Goal: Communication & Community: Ask a question

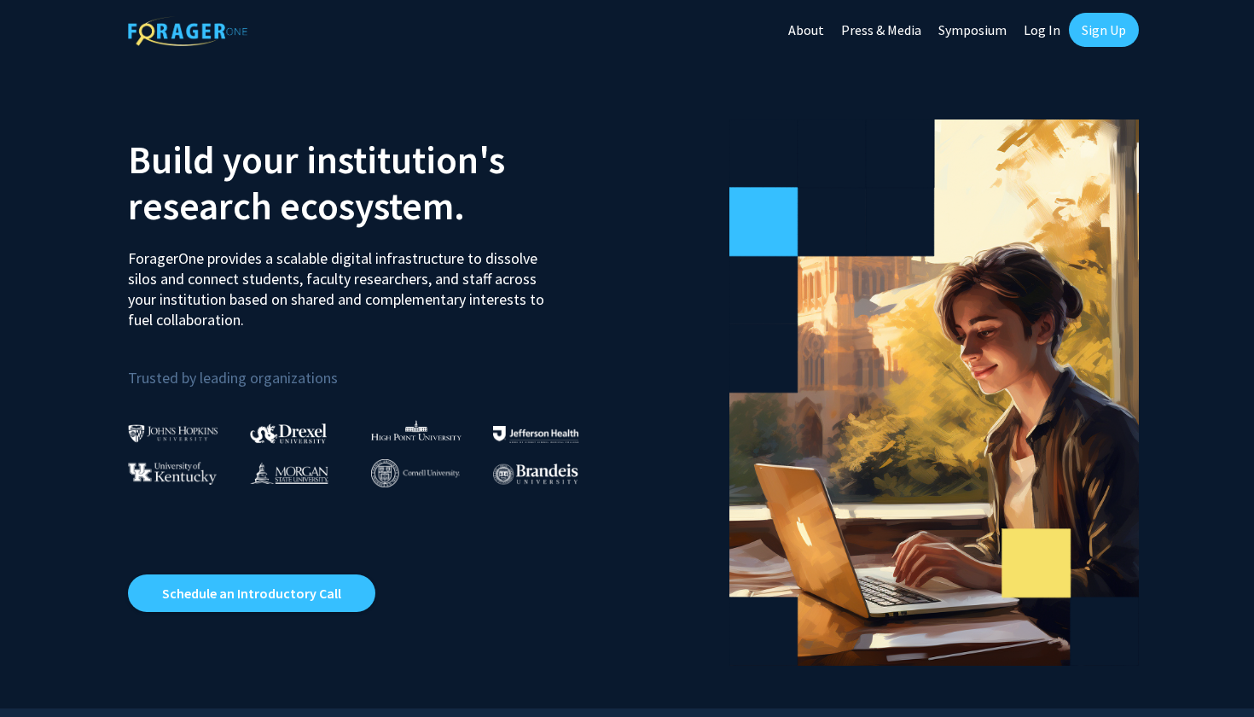
click at [1107, 38] on link "Sign Up" at bounding box center [1104, 30] width 70 height 34
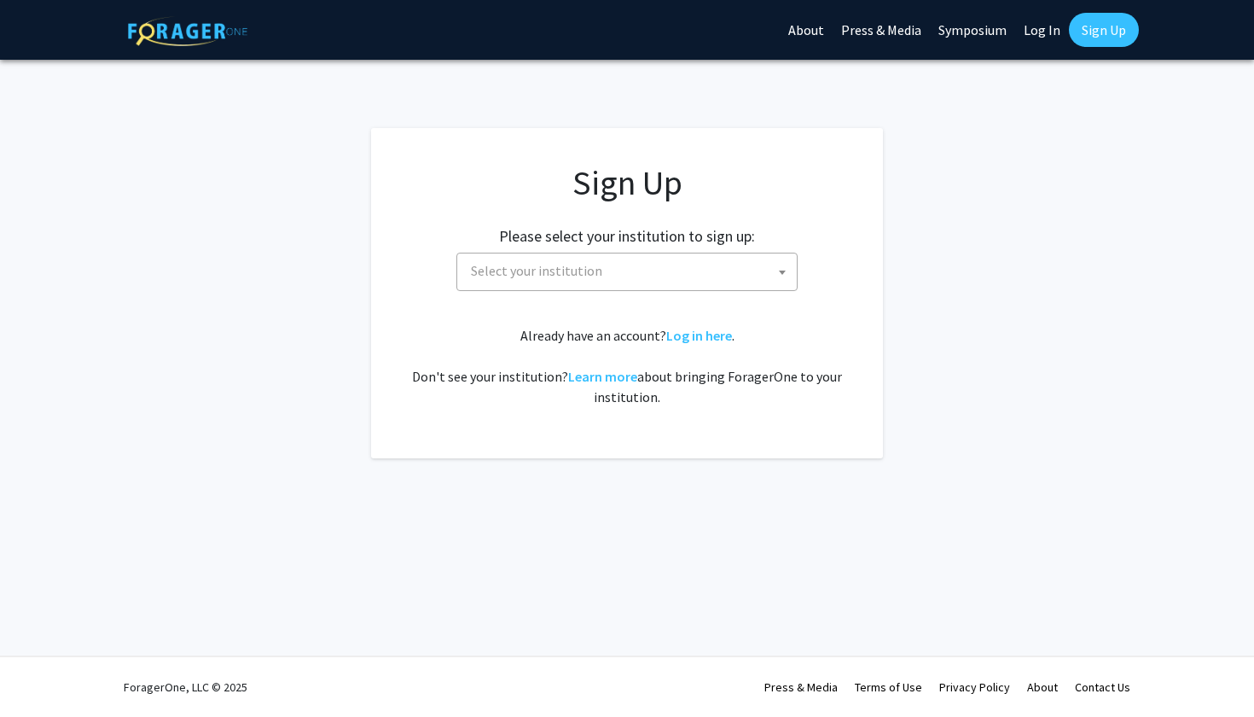
click at [1031, 33] on link "Log In" at bounding box center [1042, 30] width 54 height 60
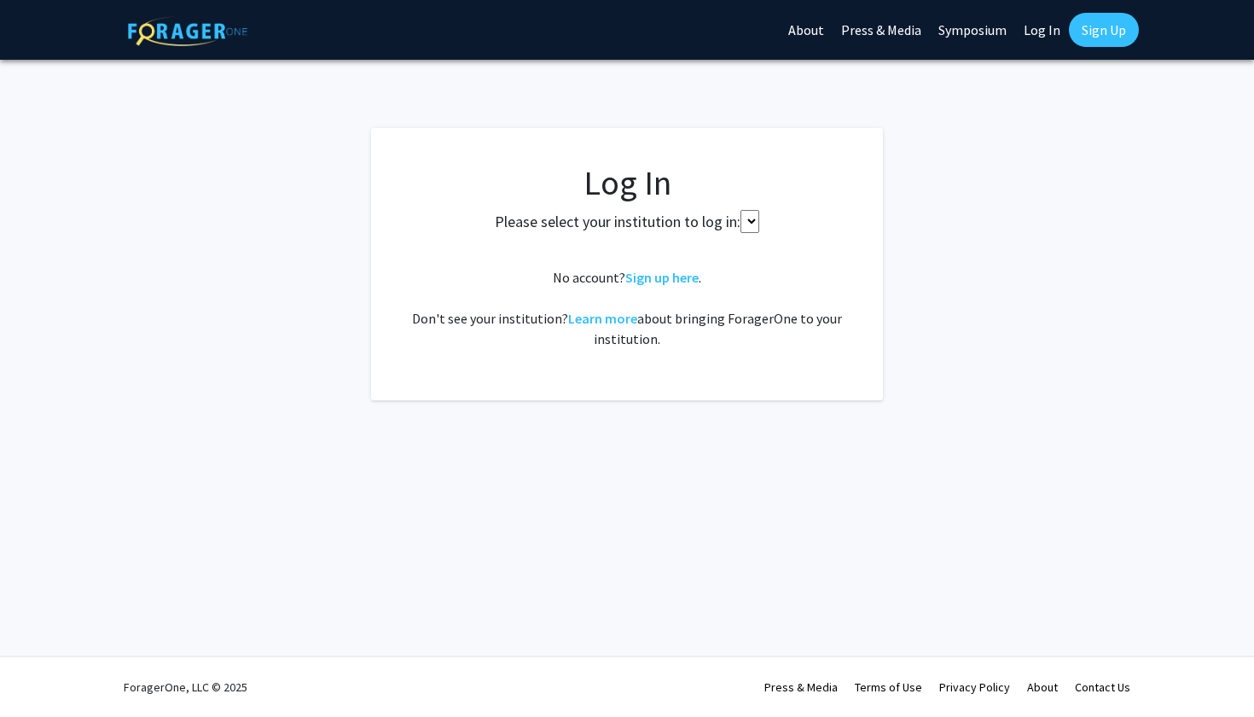
select select
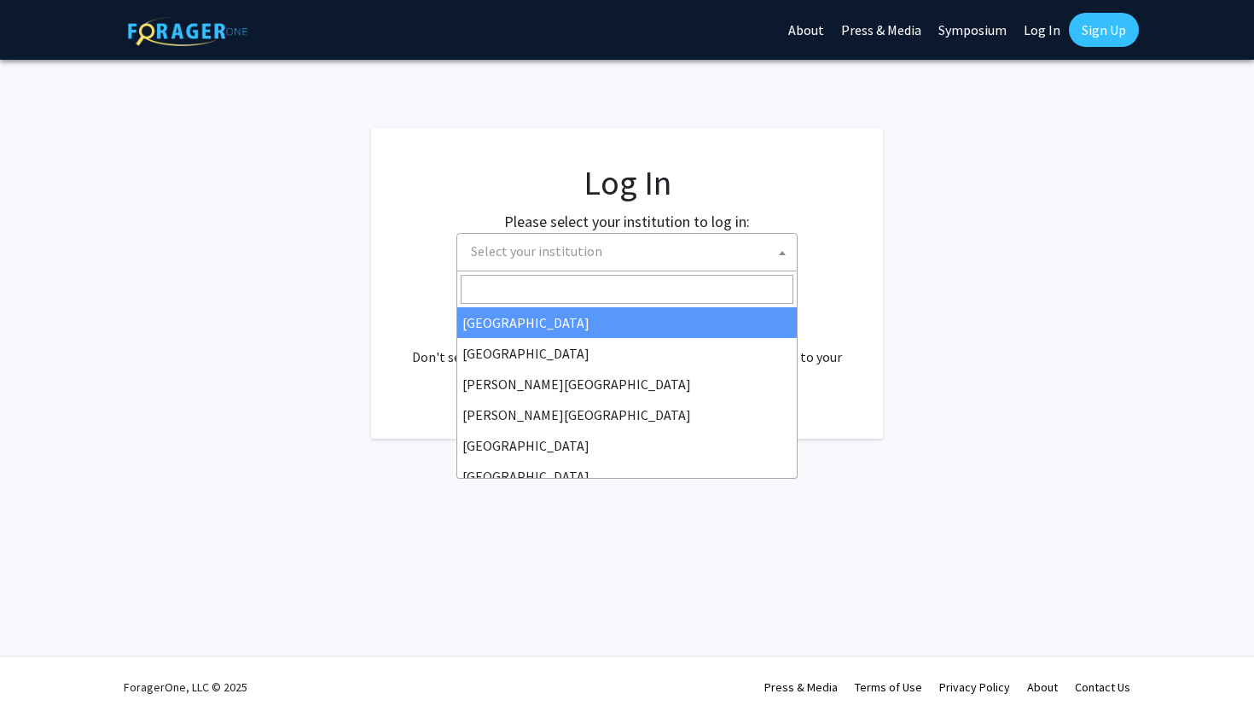
click at [613, 265] on span "Select your institution" at bounding box center [630, 251] width 333 height 35
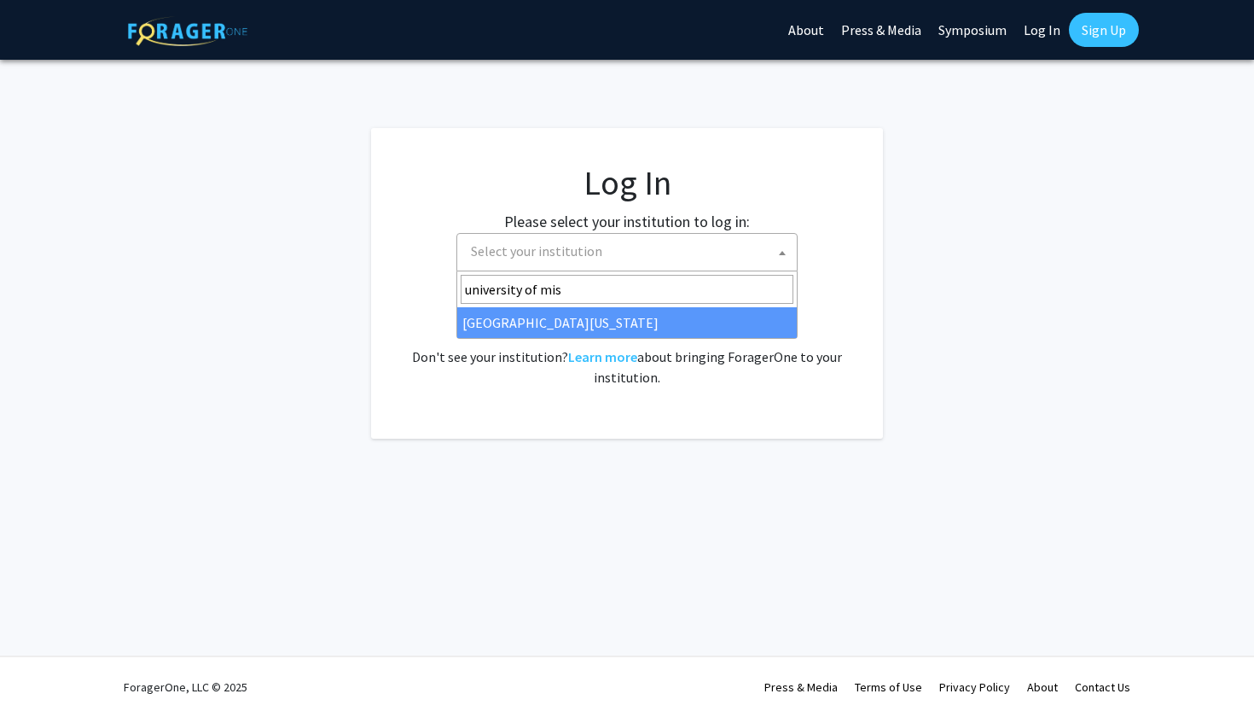
type input "university of mis"
select select "33"
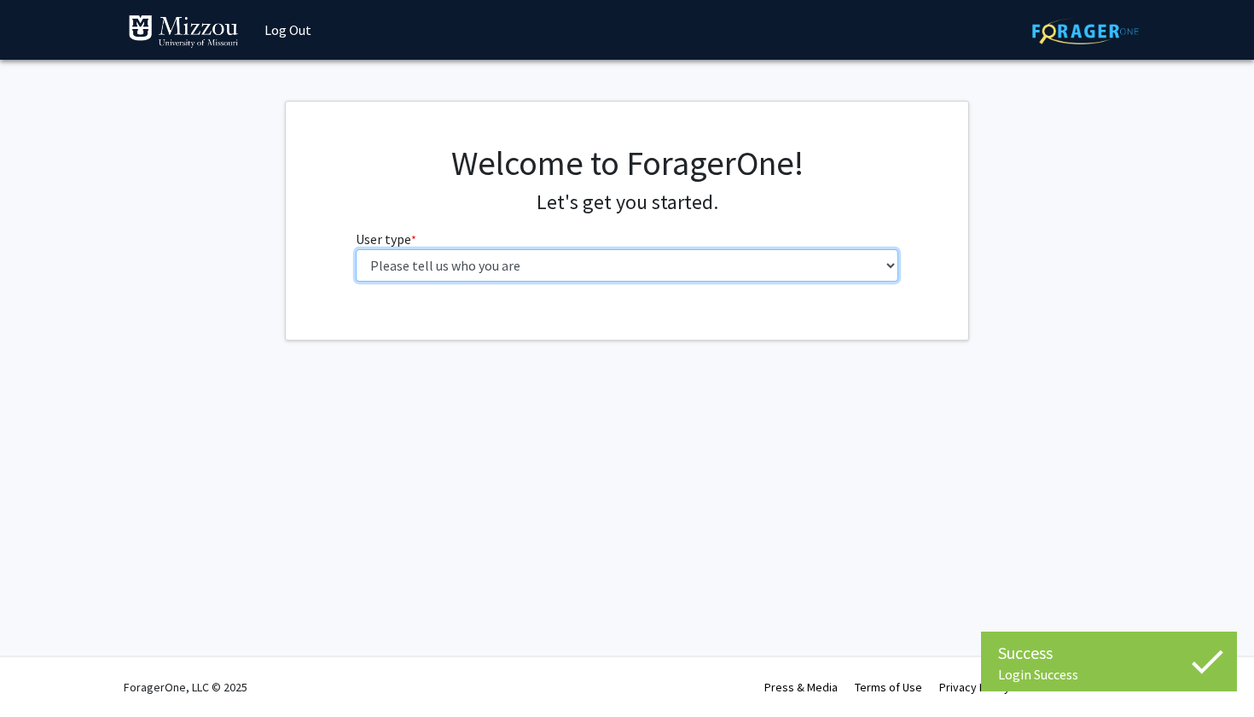
select select "1: undergrad"
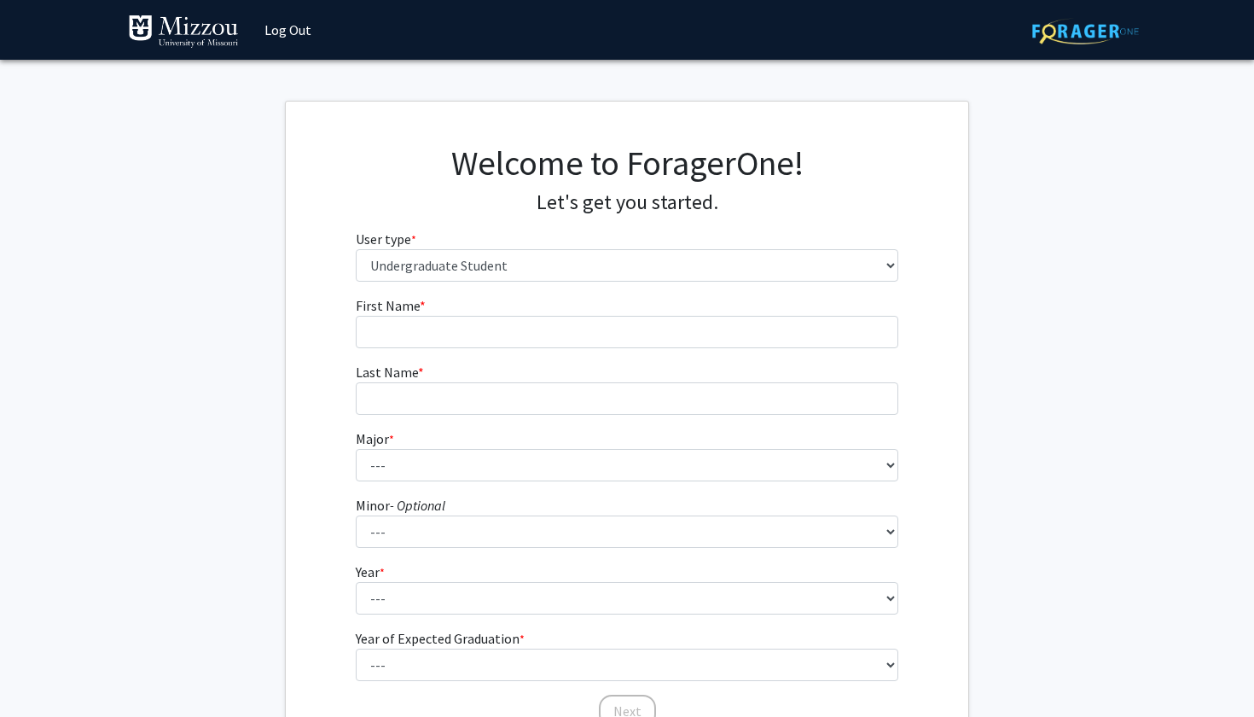
click at [515, 352] on form "First Name * required Last Name * required Major * required --- Agribusiness Ma…" at bounding box center [628, 503] width 544 height 416
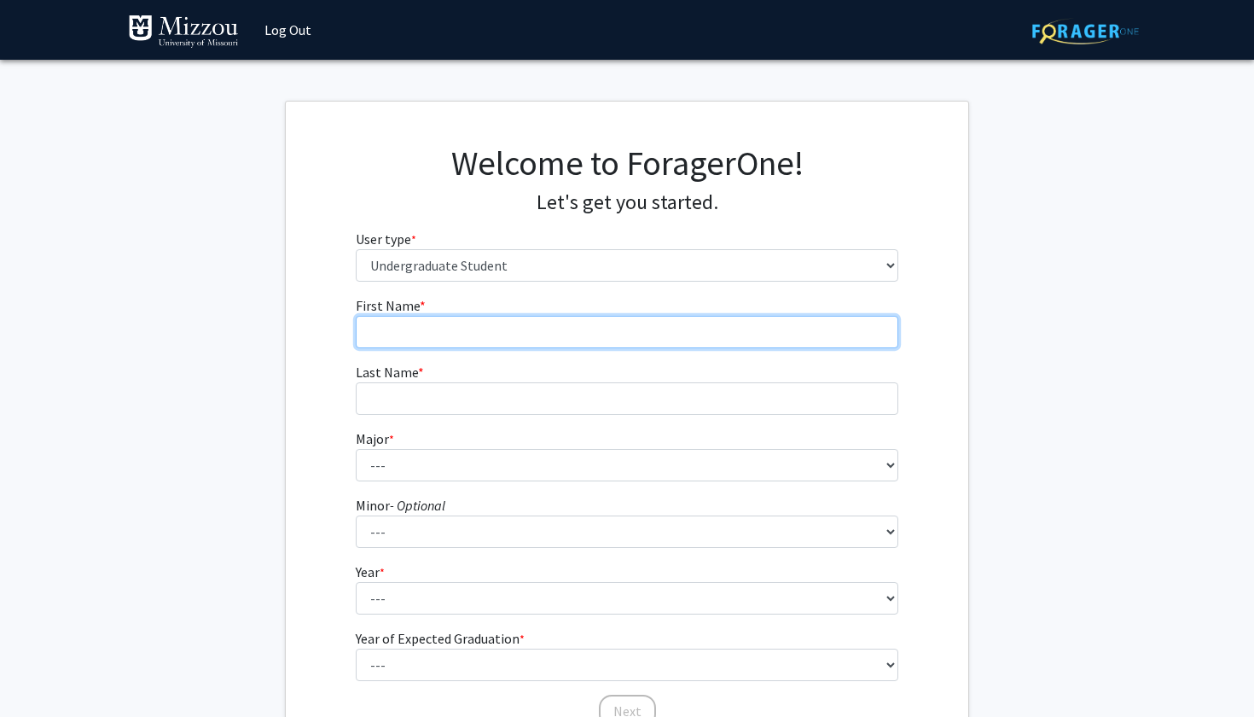
click at [504, 339] on input "First Name * required" at bounding box center [628, 332] width 544 height 32
type input "[PERSON_NAME]"
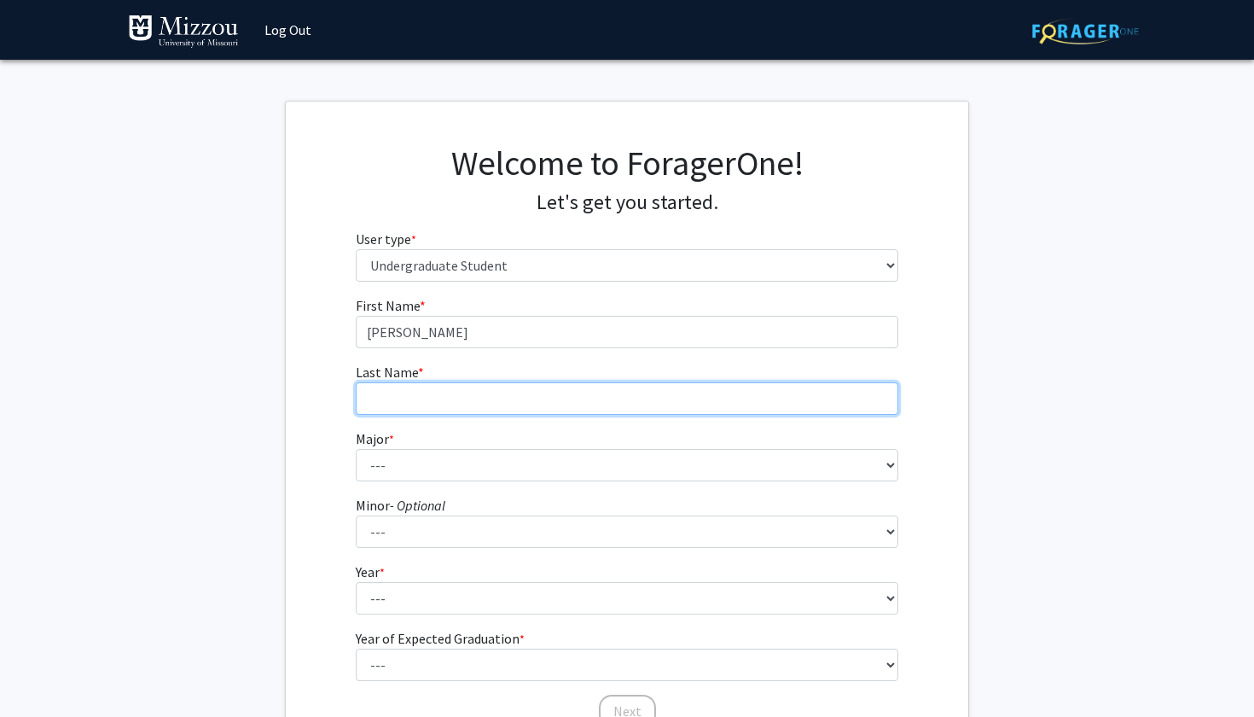
click at [467, 393] on input "Last Name * required" at bounding box center [628, 398] width 544 height 32
type input "[PERSON_NAME]"
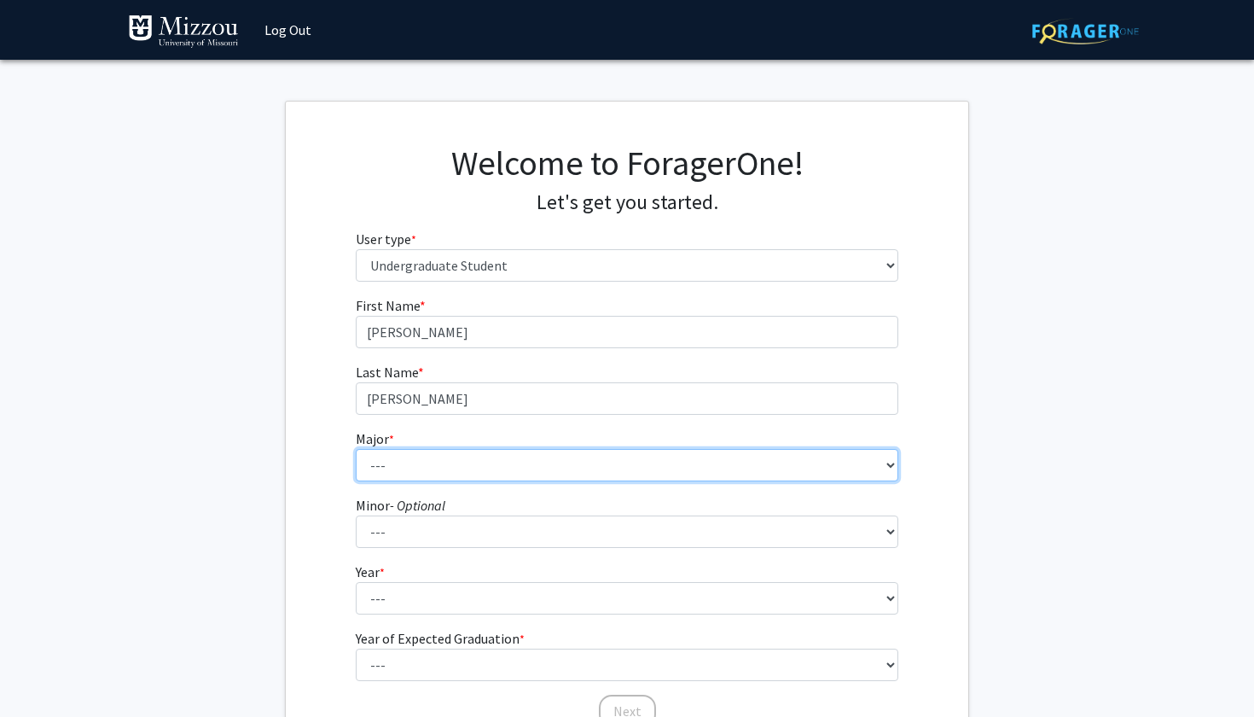
select select "134: 2627"
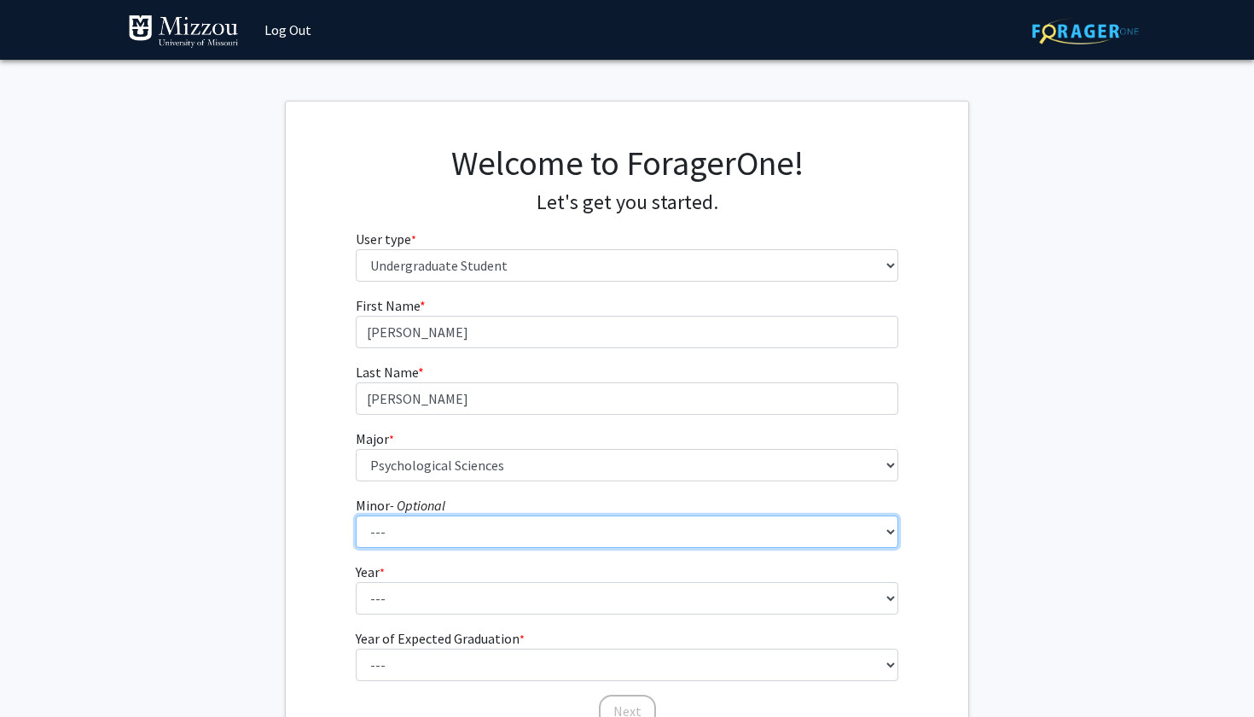
select select "52: 2008"
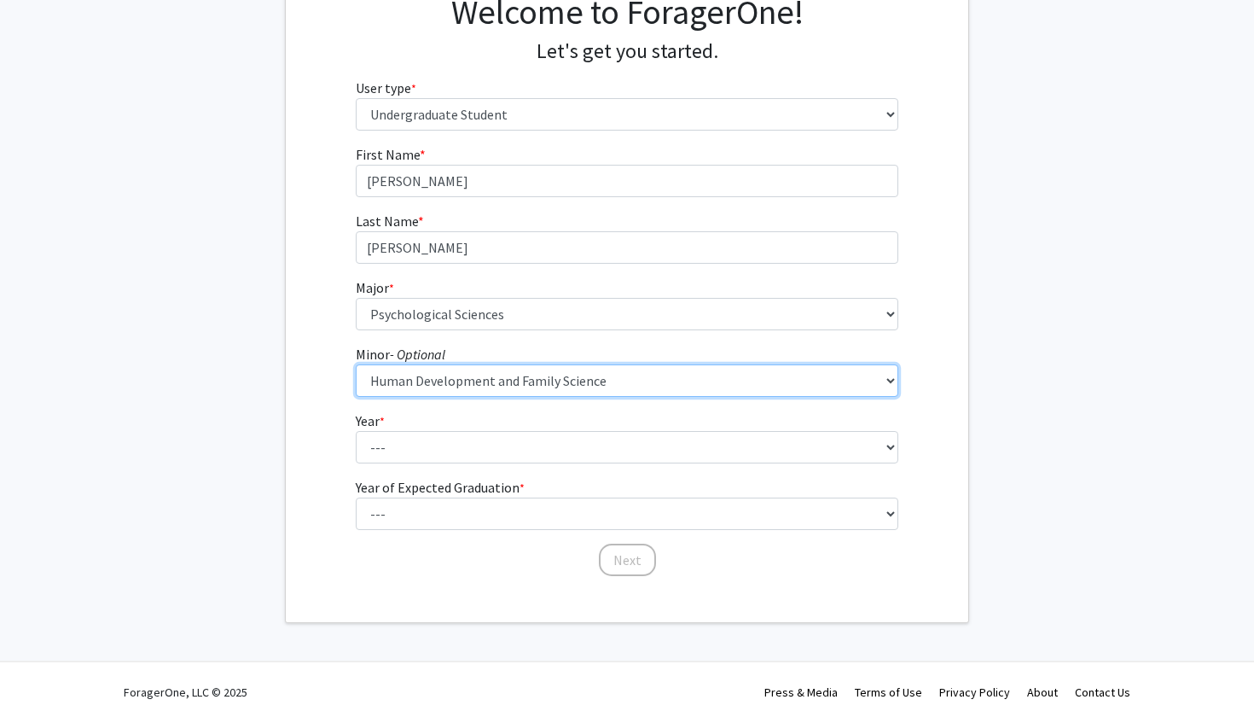
scroll to position [154, 0]
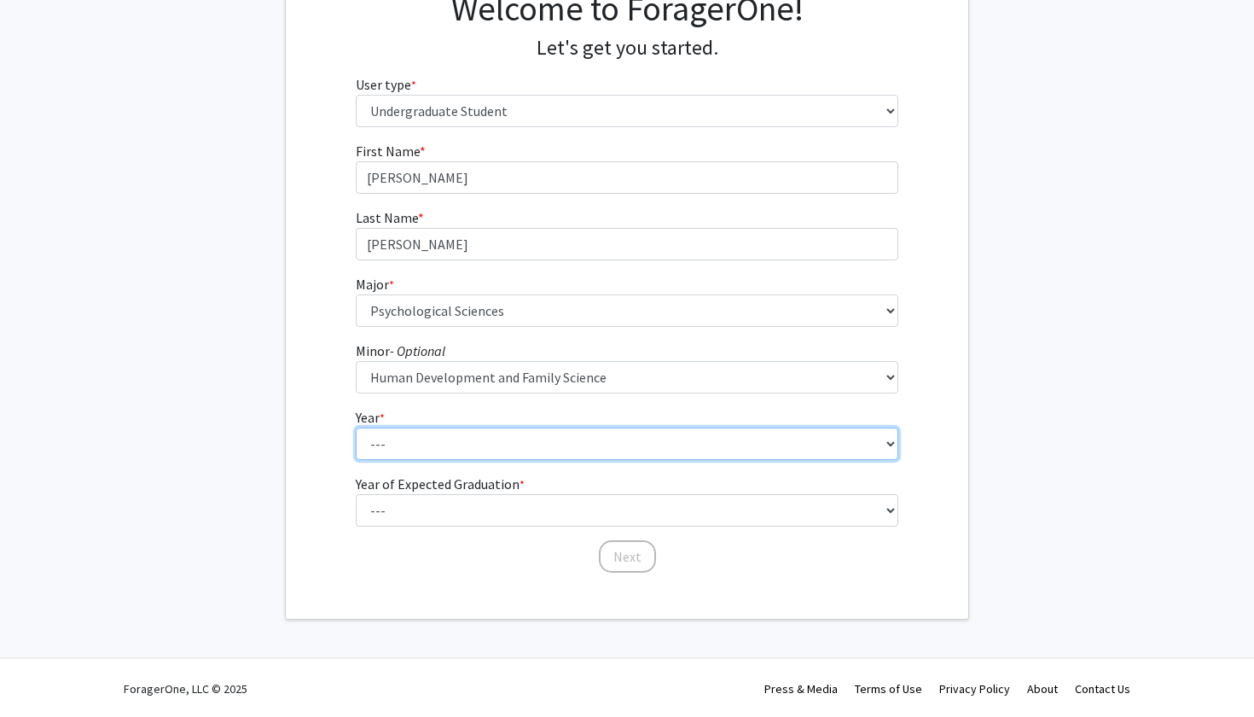
select select "3: junior"
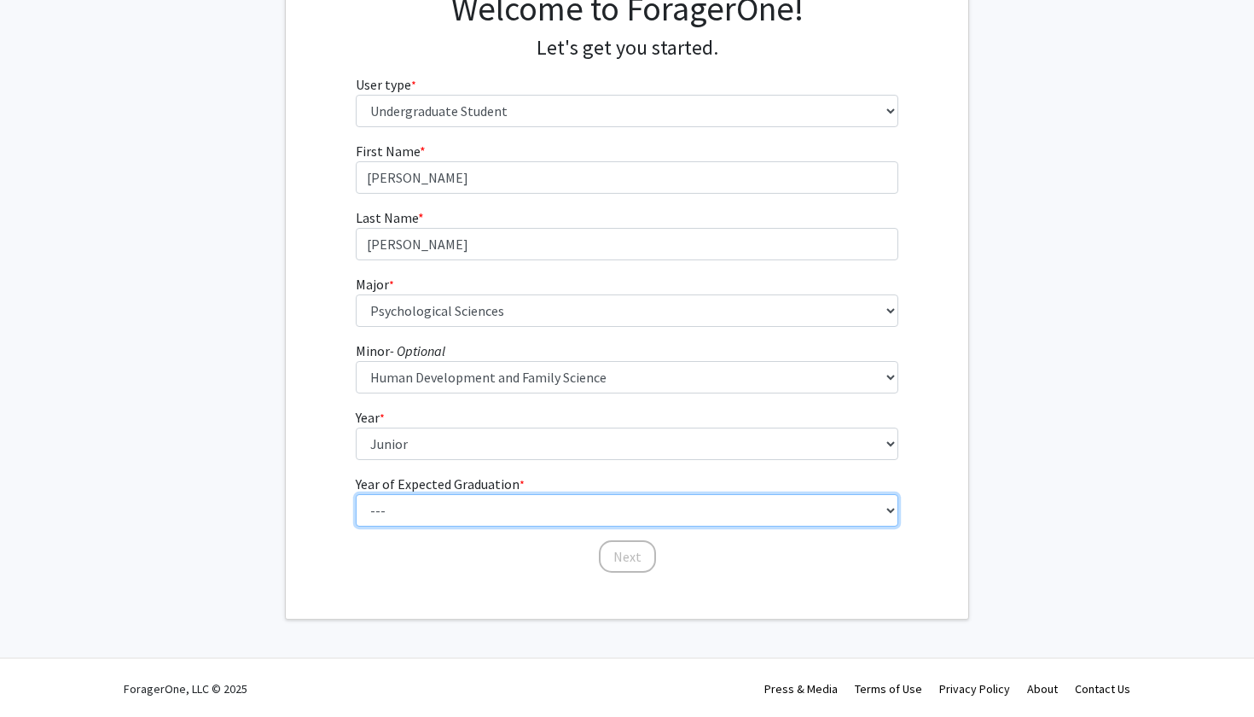
select select "3: 2027"
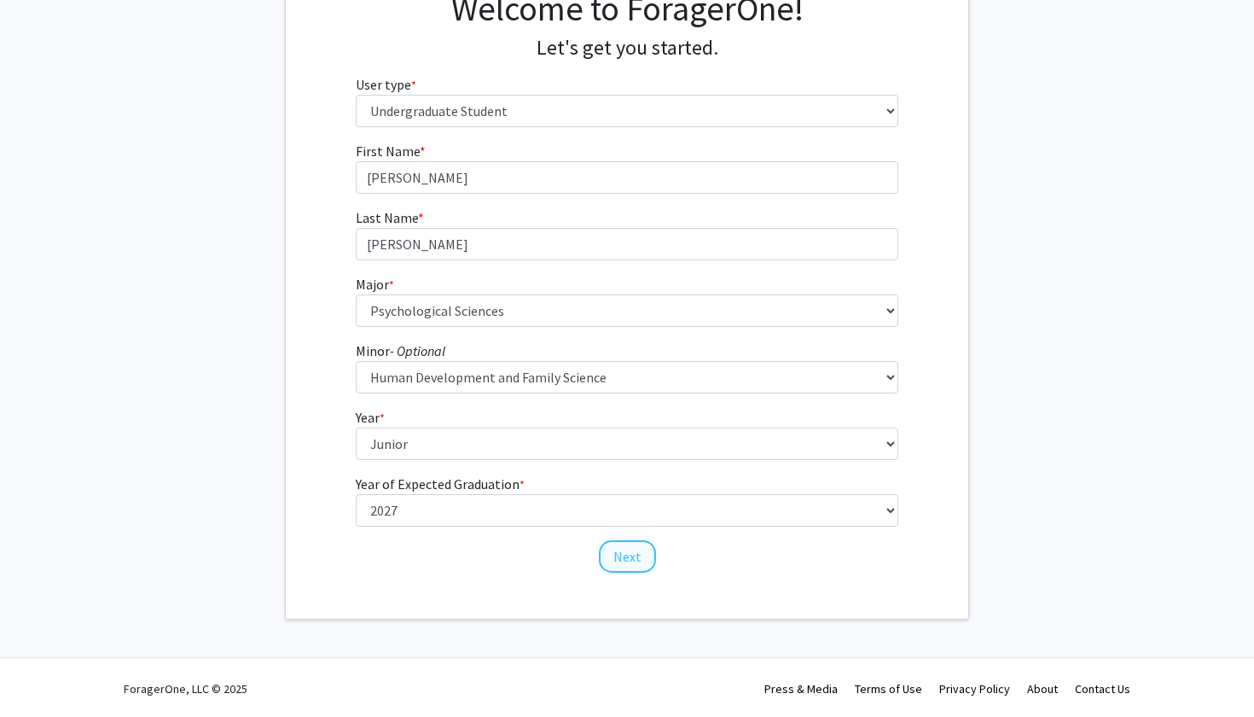
click at [622, 560] on button "Next" at bounding box center [627, 556] width 57 height 32
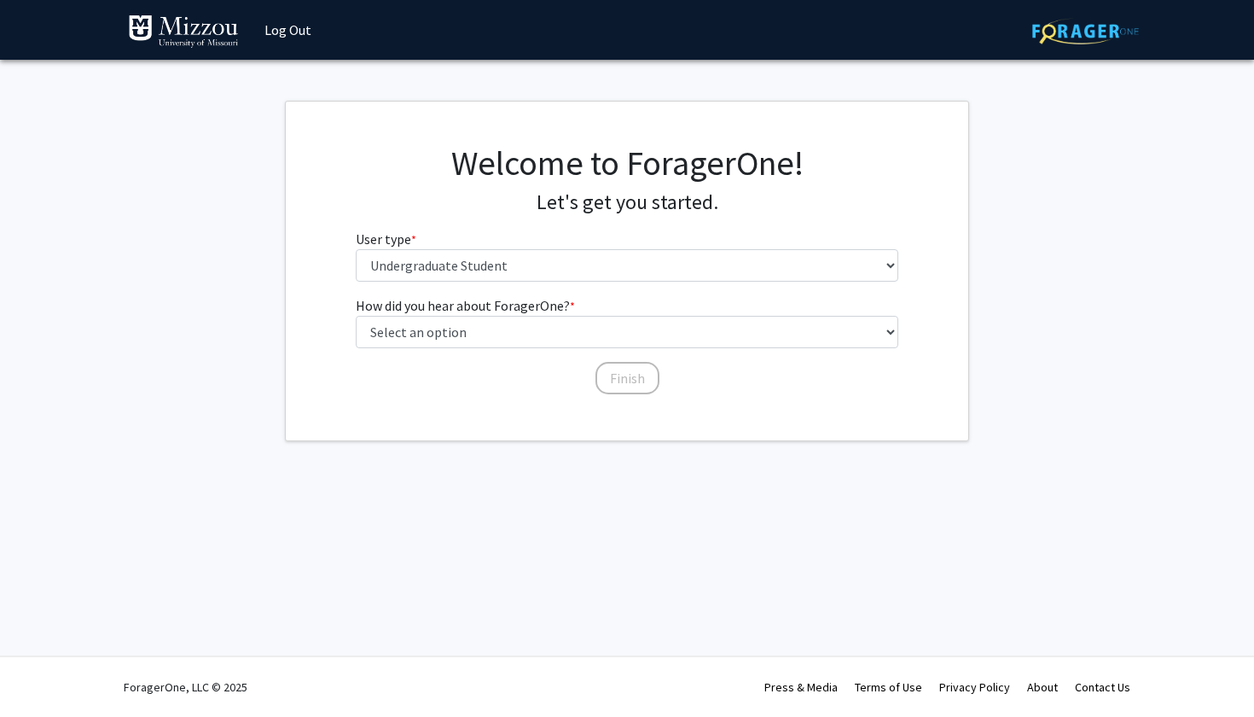
scroll to position [0, 0]
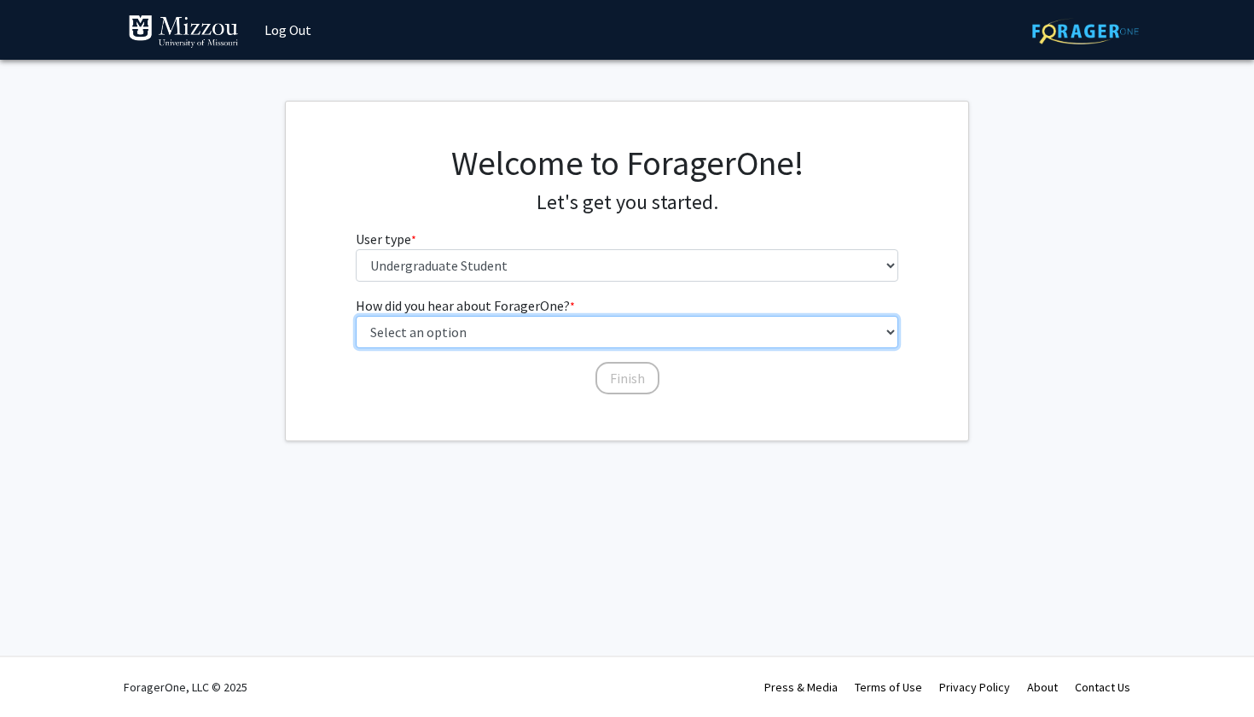
select select "2: faculty_recommendation"
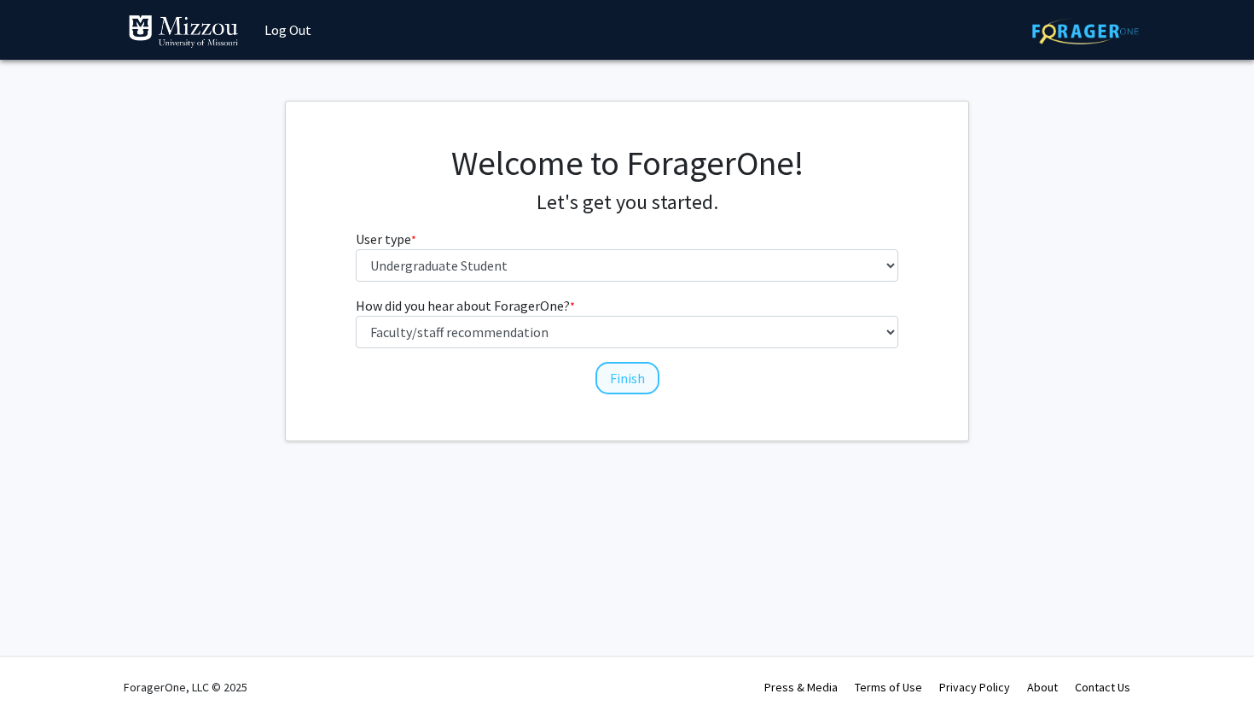
click at [628, 375] on button "Finish" at bounding box center [628, 378] width 64 height 32
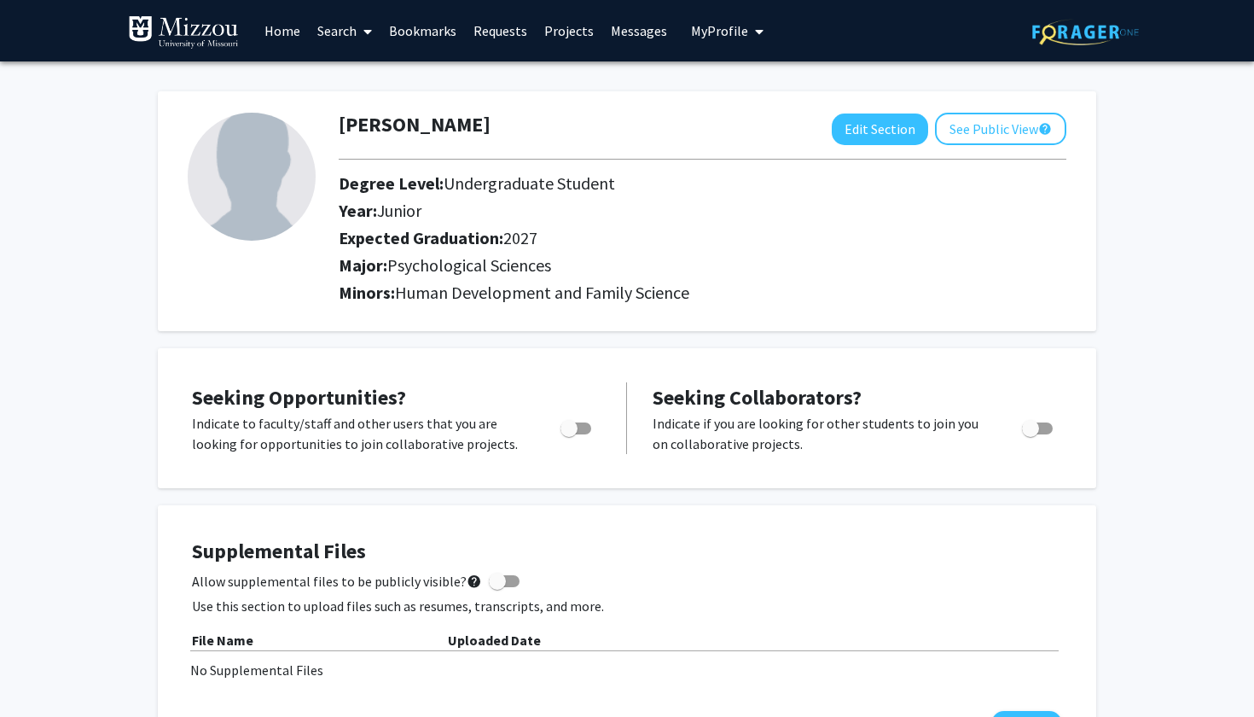
click at [344, 25] on link "Search" at bounding box center [345, 31] width 72 height 60
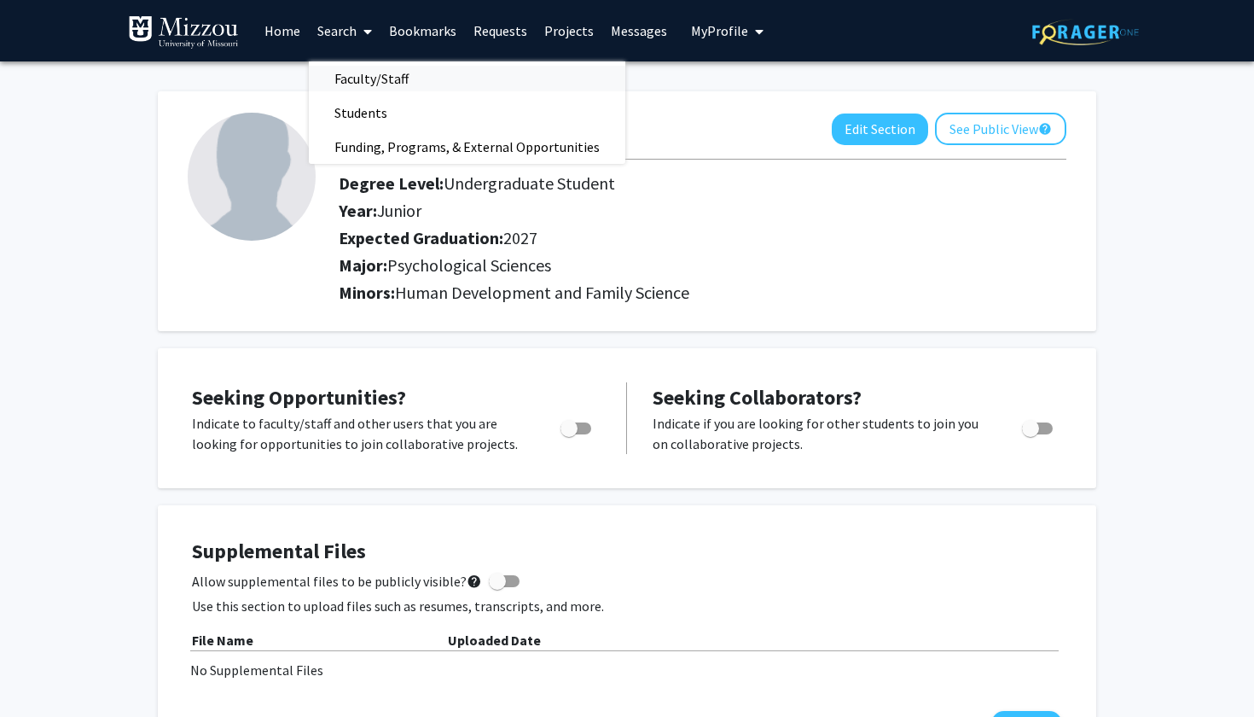
click at [369, 82] on span "Faculty/Staff" at bounding box center [371, 78] width 125 height 34
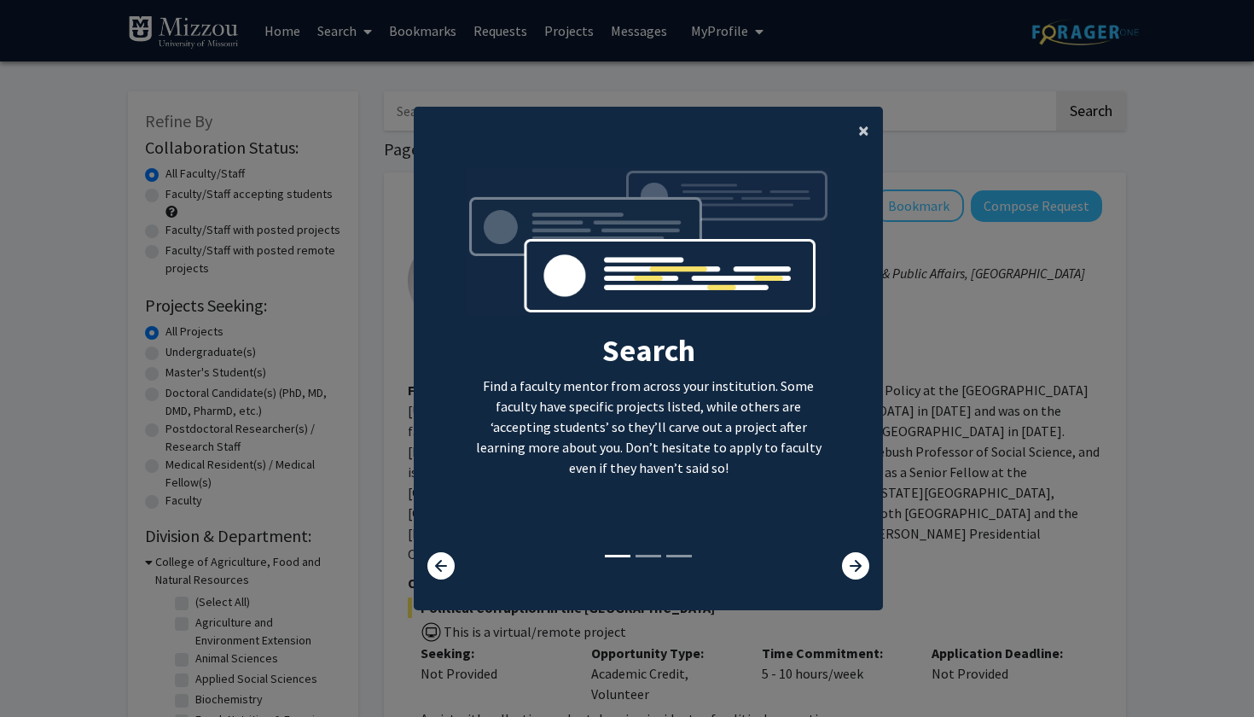
click at [856, 120] on button "×" at bounding box center [864, 131] width 38 height 48
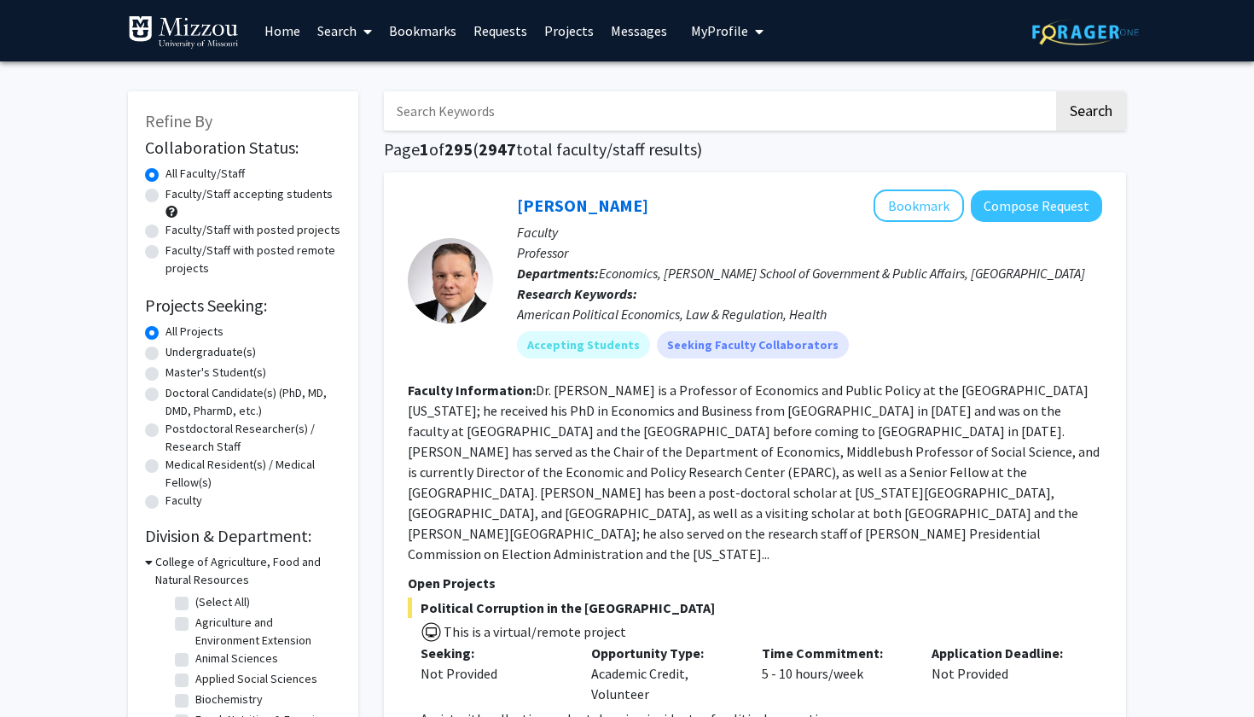
click at [711, 119] on input "Search Keywords" at bounding box center [719, 110] width 670 height 39
type input "[PERSON_NAME]"
click at [1091, 113] on button "Search" at bounding box center [1091, 110] width 70 height 39
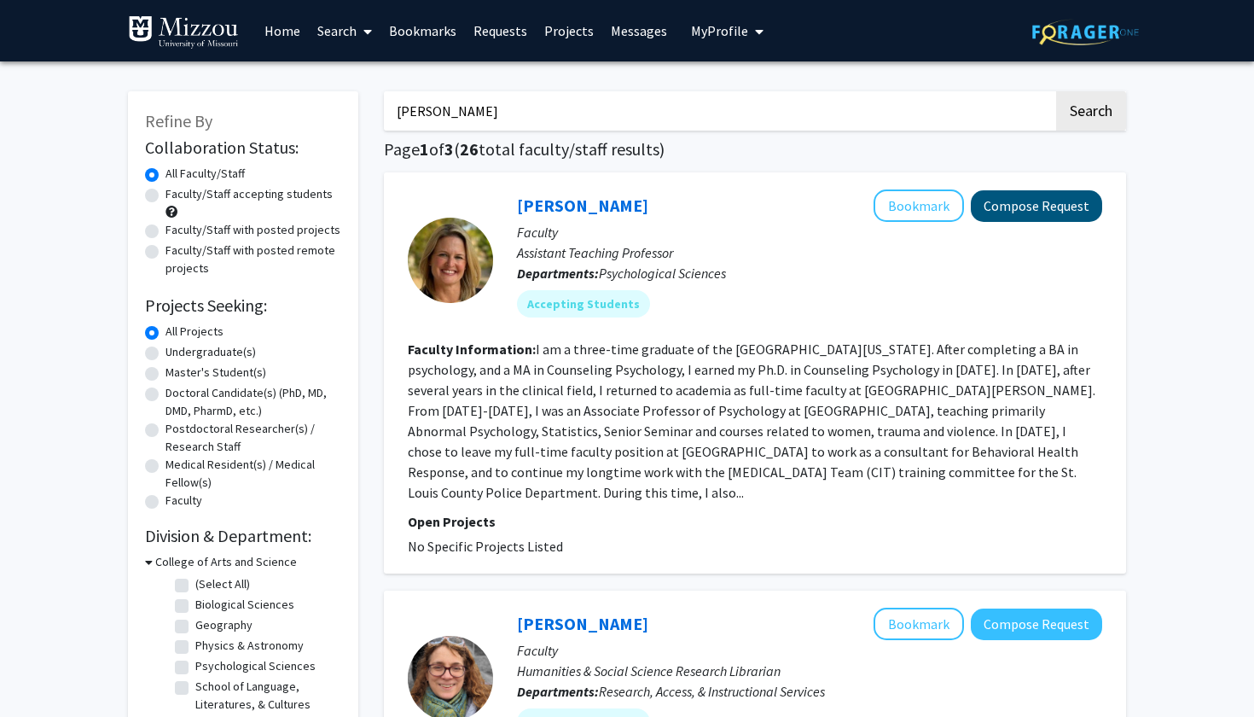
click at [1079, 203] on button "Compose Request" at bounding box center [1036, 206] width 131 height 32
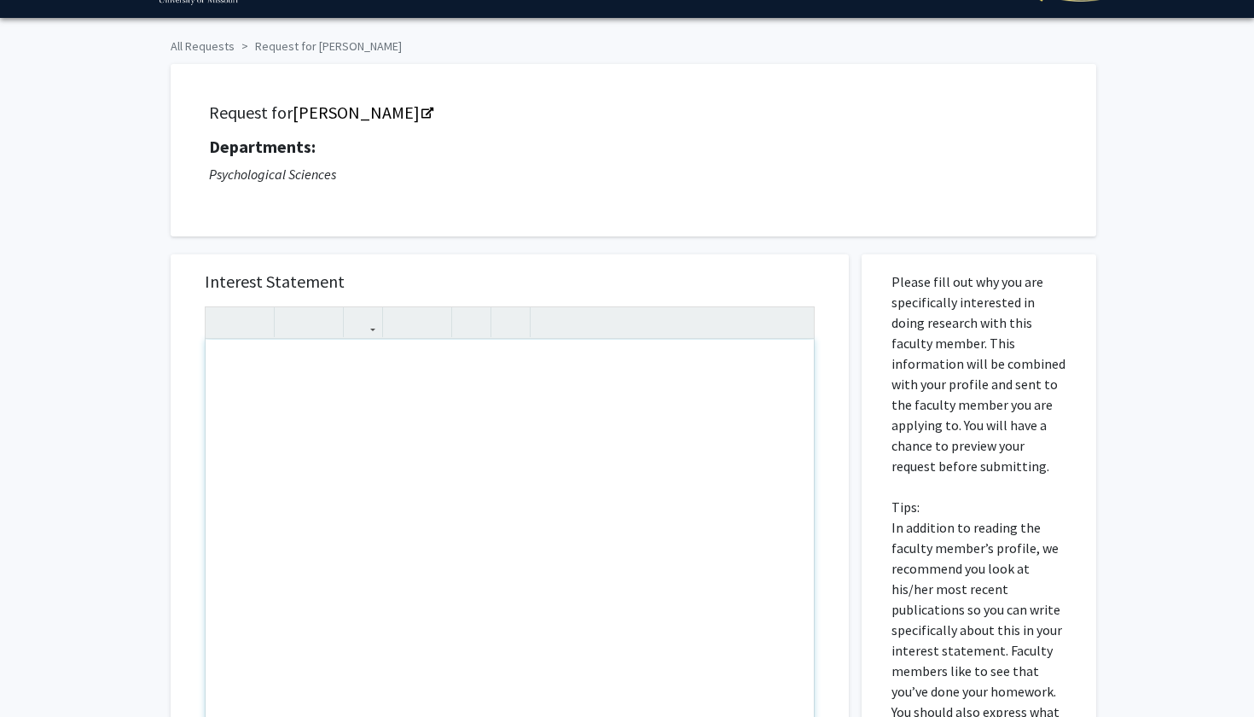
scroll to position [45, 0]
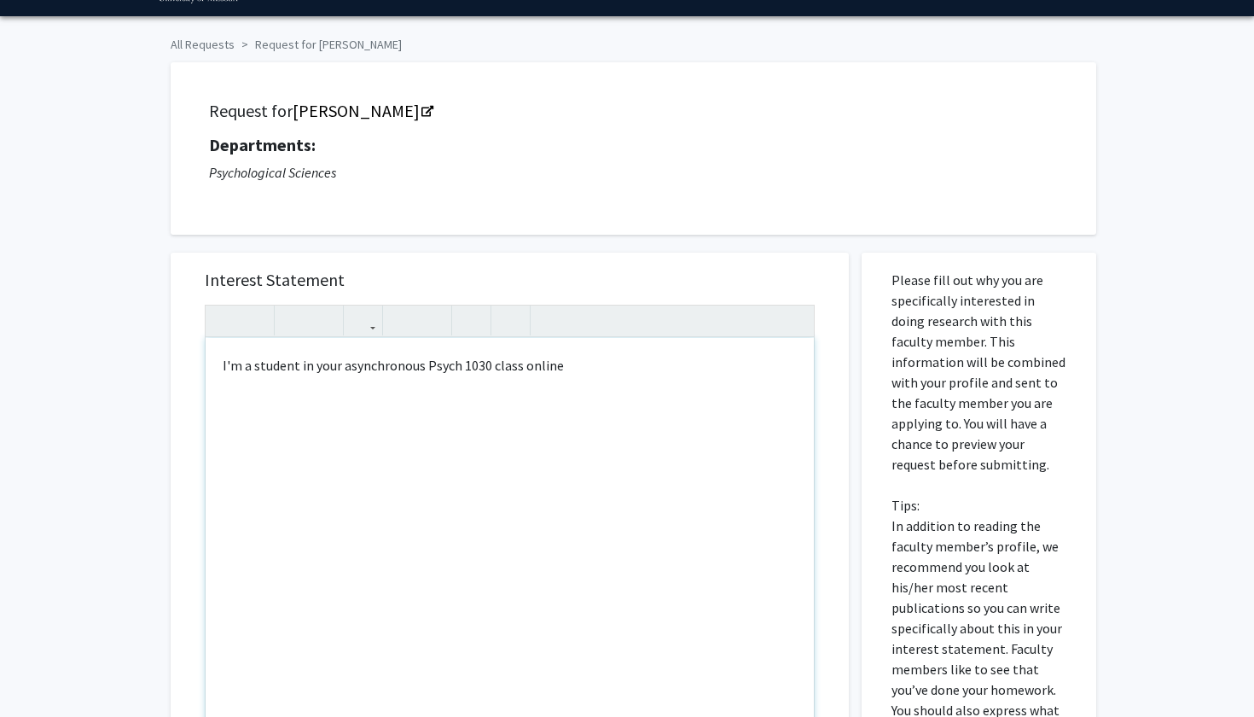
type textarea "I'm a student in your asynchronous Psych 1030 class online!"
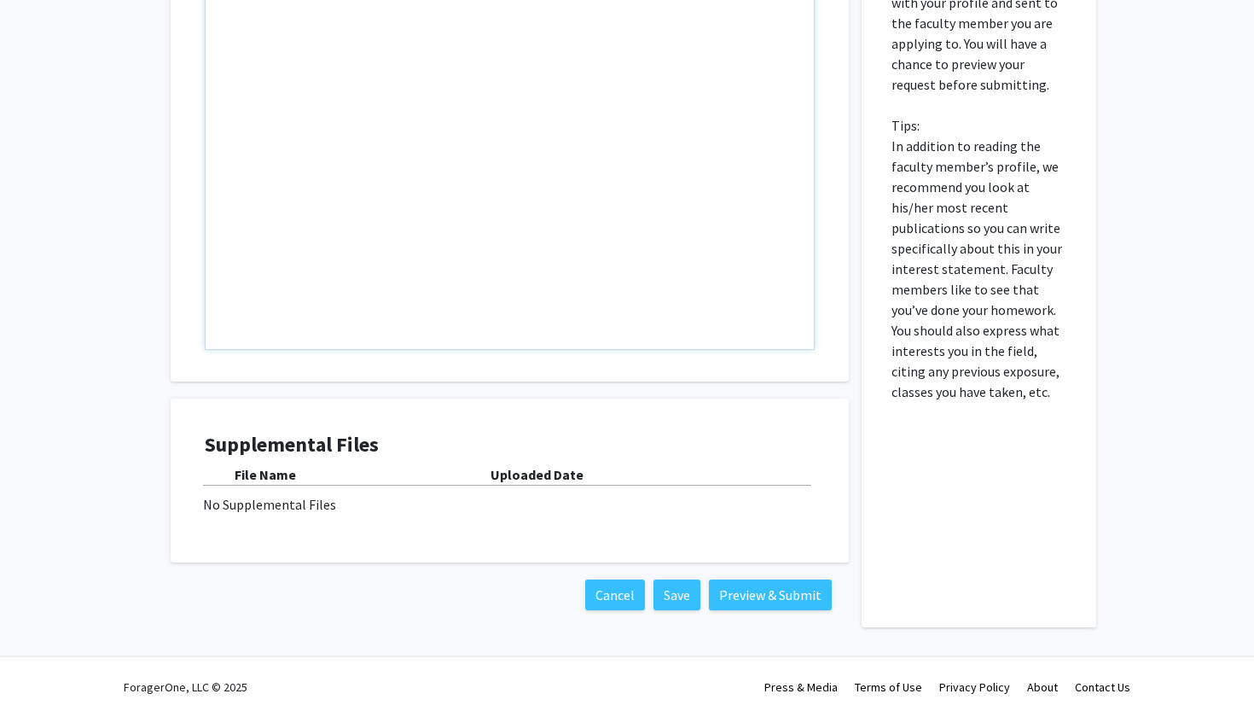
scroll to position [427, 0]
click at [687, 588] on button "Save" at bounding box center [677, 594] width 47 height 31
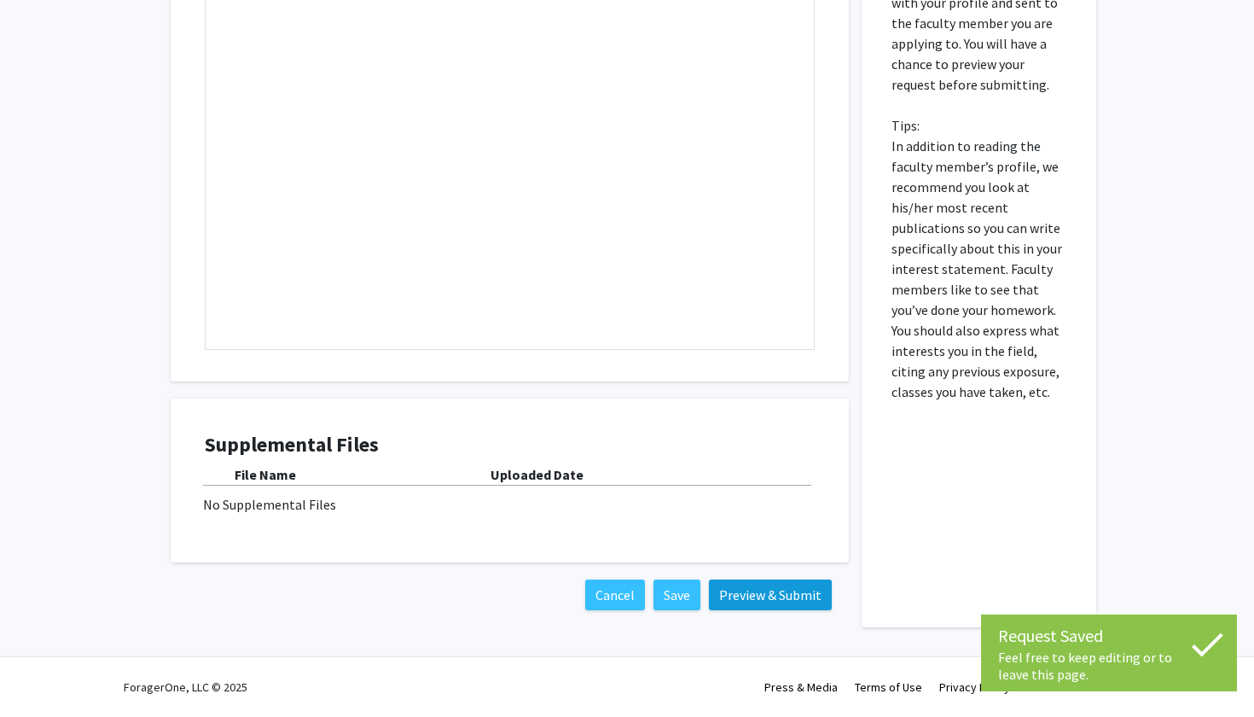
click at [780, 585] on button "Preview & Submit" at bounding box center [770, 594] width 123 height 31
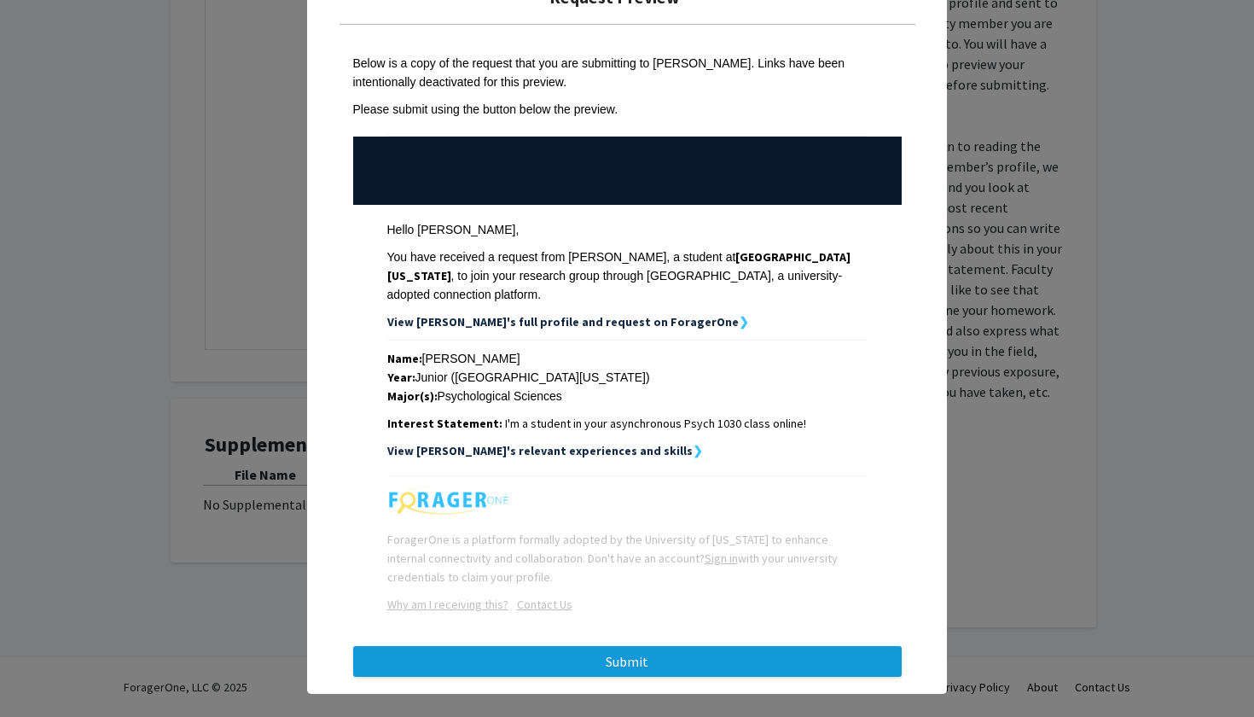
scroll to position [52, 0]
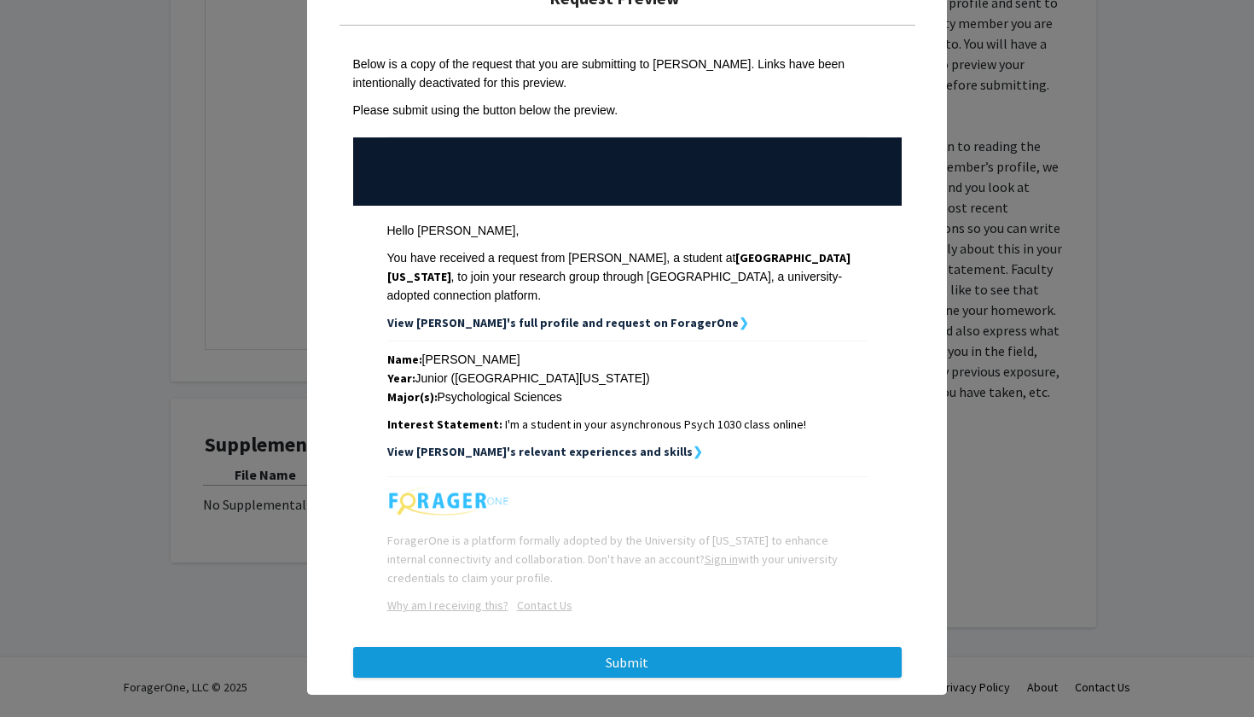
click at [582, 650] on button "Submit" at bounding box center [627, 662] width 549 height 31
